Goal: Find specific page/section: Find specific page/section

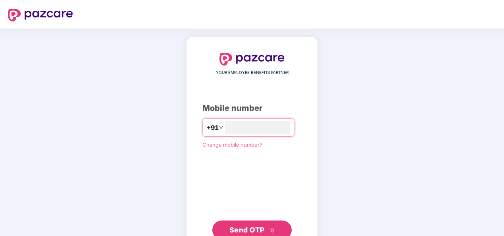
type input "**********"
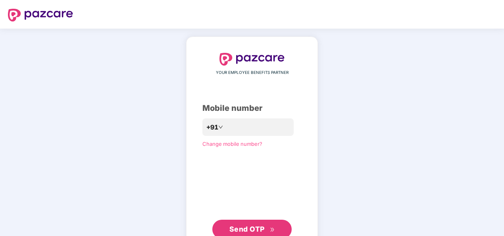
click at [252, 229] on span "Send OTP" at bounding box center [246, 228] width 35 height 8
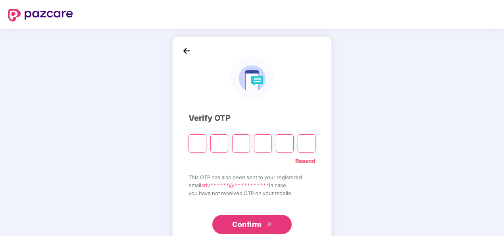
paste input "*"
type input "*"
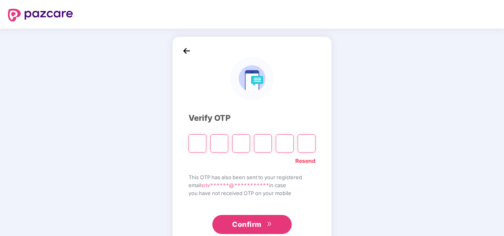
type input "*"
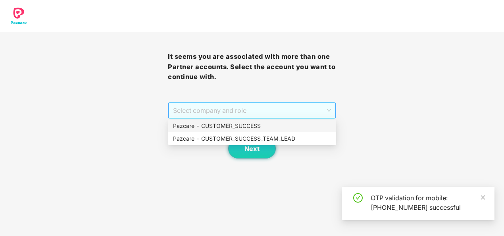
click at [325, 109] on span "Select company and role" at bounding box center [251, 110] width 157 height 15
click at [236, 123] on div "Pazcare - CUSTOMER_SUCCESS" at bounding box center [252, 125] width 158 height 9
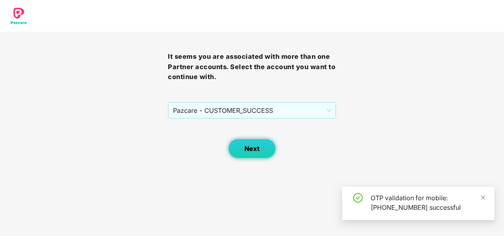
click at [249, 148] on span "Next" at bounding box center [251, 149] width 15 height 8
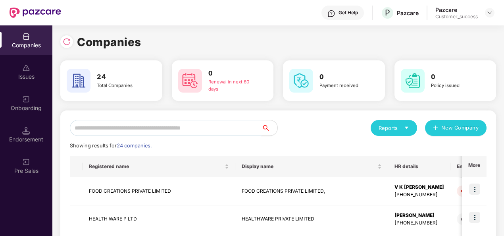
click at [147, 128] on input "text" at bounding box center [166, 128] width 192 height 16
click at [65, 44] on img at bounding box center [67, 42] width 8 height 8
click at [104, 128] on input "**" at bounding box center [166, 128] width 192 height 16
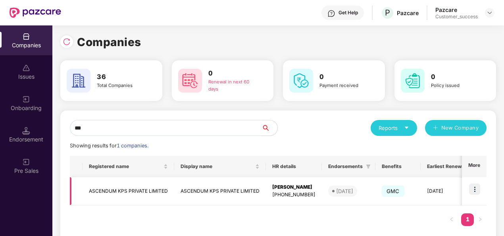
type input "***"
click at [315, 194] on div "[PHONE_NUMBER]" at bounding box center [293, 195] width 43 height 8
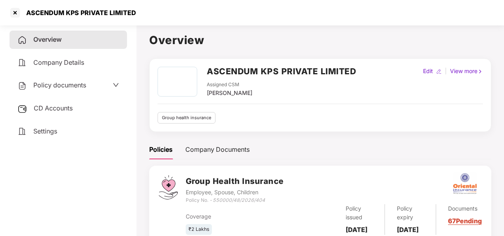
scroll to position [25, 0]
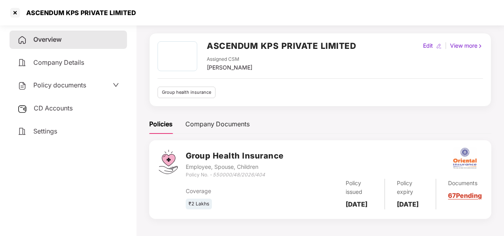
click at [464, 199] on div "Documents 67 Pending" at bounding box center [459, 193] width 46 height 31
click at [462, 199] on link "67 Pending" at bounding box center [465, 195] width 34 height 8
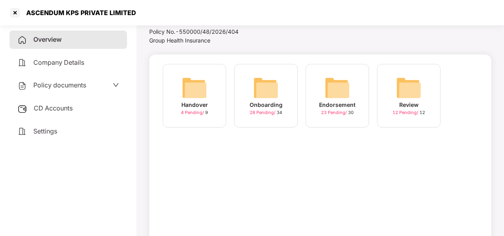
click at [334, 89] on img at bounding box center [336, 87] width 25 height 25
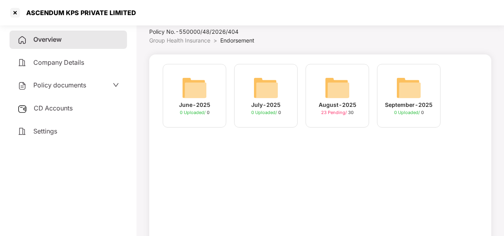
click at [335, 91] on img at bounding box center [336, 87] width 25 height 25
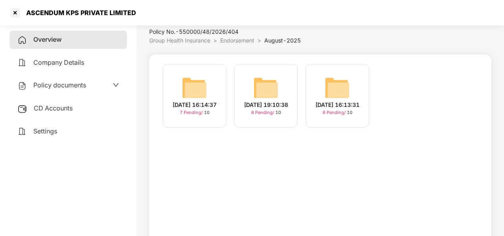
click at [261, 80] on img at bounding box center [265, 87] width 25 height 25
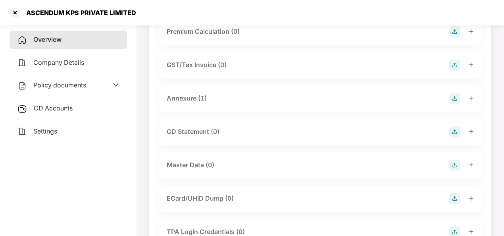
scroll to position [102, 0]
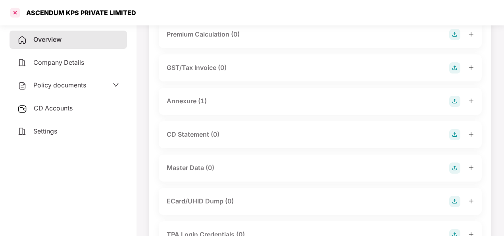
click at [15, 16] on div at bounding box center [15, 12] width 13 height 13
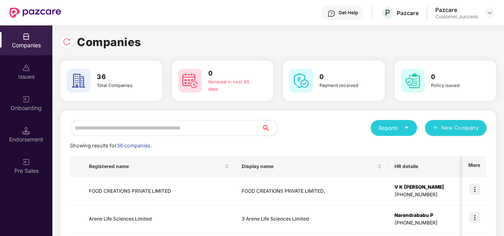
click at [217, 125] on input "text" at bounding box center [166, 128] width 192 height 16
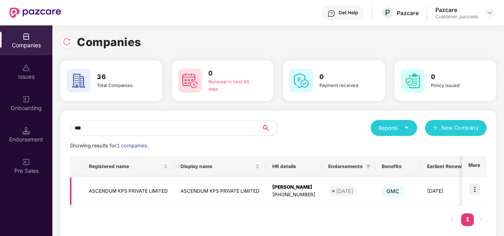
type input "***"
click at [315, 189] on div "[PERSON_NAME]" at bounding box center [293, 187] width 43 height 8
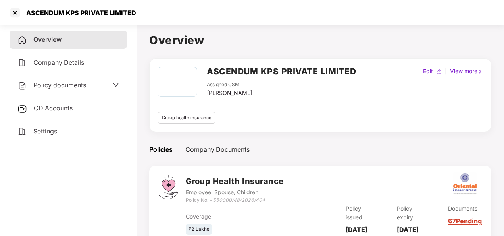
scroll to position [36, 0]
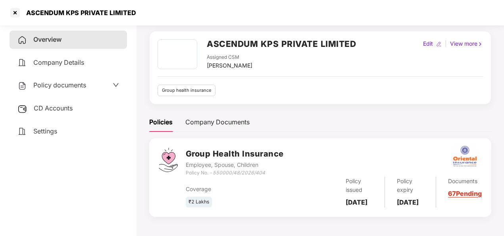
click at [466, 190] on link "67 Pending" at bounding box center [465, 193] width 34 height 8
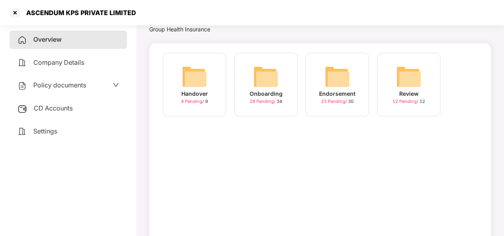
click at [338, 74] on img at bounding box center [336, 76] width 25 height 25
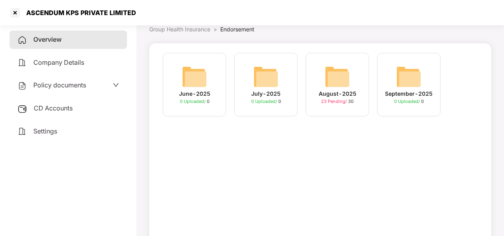
click at [348, 94] on div "August-2025" at bounding box center [337, 93] width 38 height 9
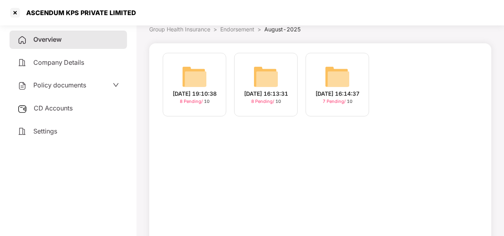
click at [192, 104] on span "8 Pending /" at bounding box center [192, 101] width 24 height 6
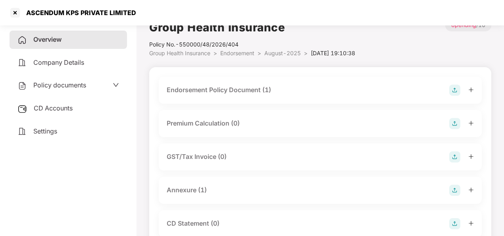
scroll to position [7, 0]
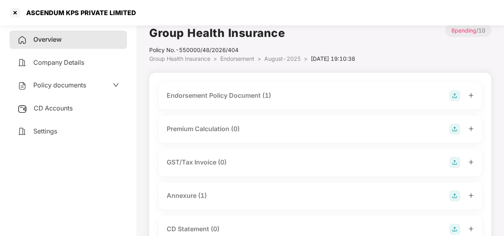
scroll to position [36, 0]
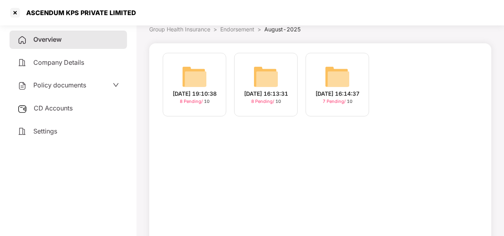
click at [267, 89] on div "[DATE] 16:13:31" at bounding box center [266, 93] width 44 height 9
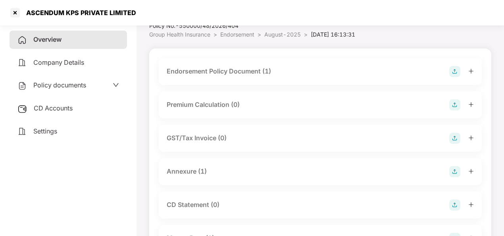
scroll to position [31, 0]
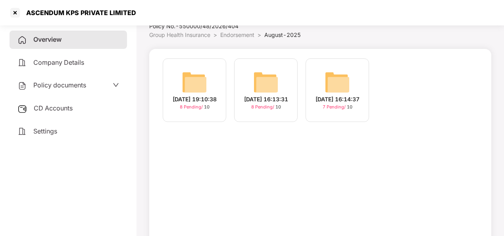
scroll to position [36, 0]
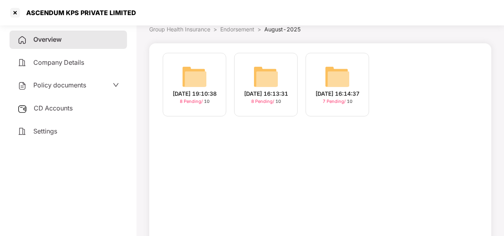
click at [336, 79] on img at bounding box center [336, 76] width 25 height 25
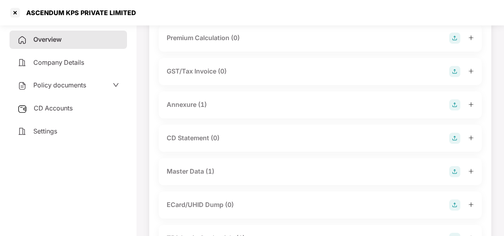
scroll to position [98, 0]
click at [190, 167] on div "Master Data (1)" at bounding box center [191, 171] width 48 height 10
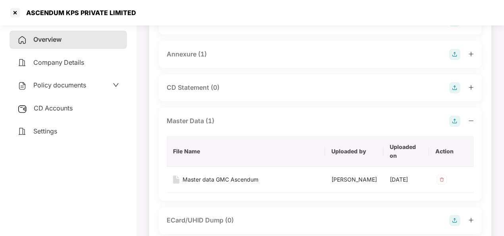
scroll to position [149, 0]
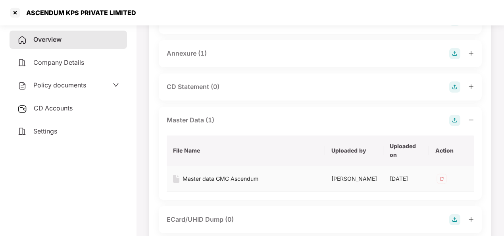
click at [192, 177] on div "Master data GMC Ascendum" at bounding box center [220, 178] width 76 height 9
click at [181, 19] on div "ASCENDUM KPS PRIVATE LIMITED" at bounding box center [252, 12] width 504 height 25
